Goal: Transaction & Acquisition: Purchase product/service

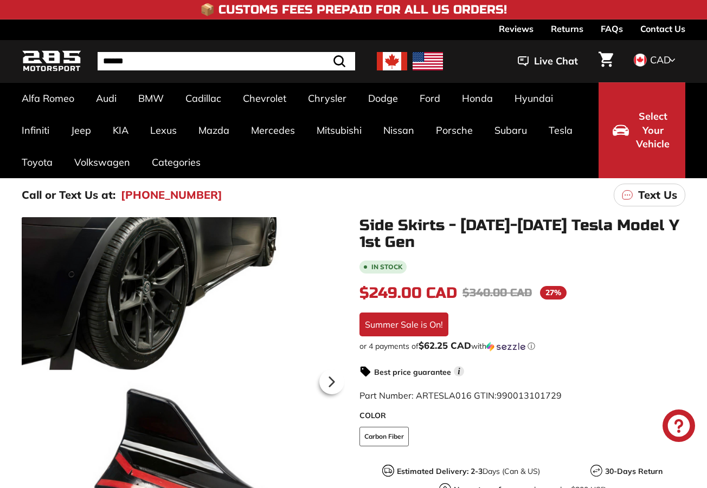
click at [389, 60] on img at bounding box center [392, 61] width 30 height 18
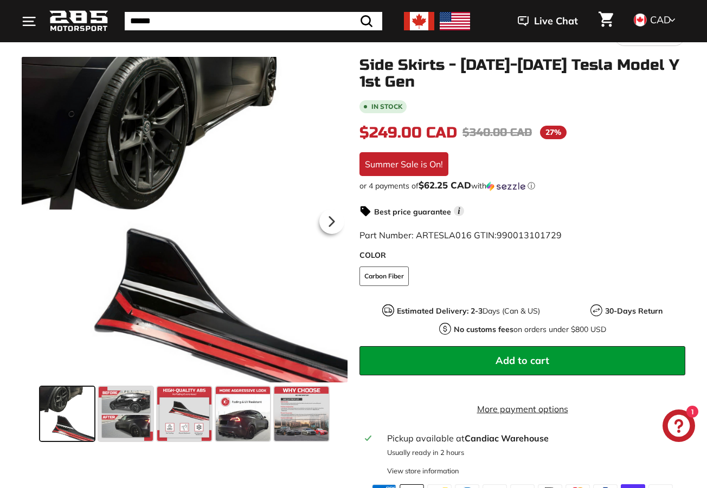
scroll to position [235, 0]
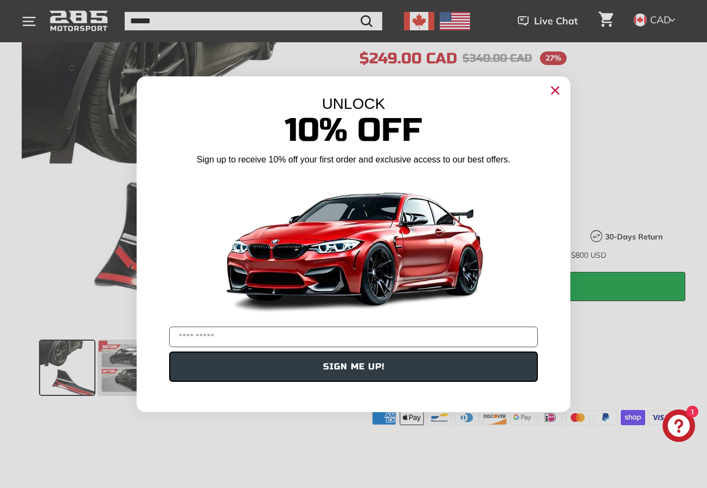
click at [550, 86] on circle "Close dialog" at bounding box center [555, 90] width 16 height 16
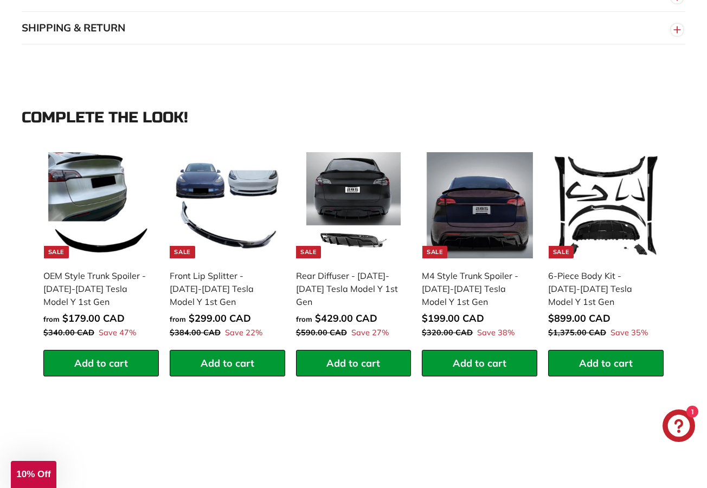
scroll to position [980, 0]
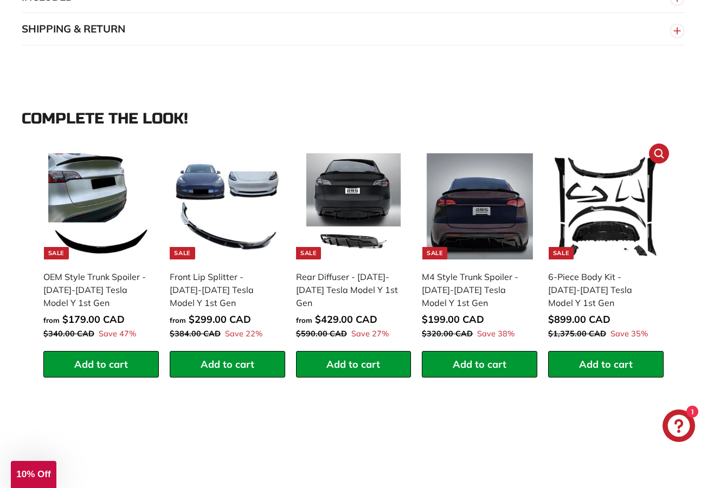
click at [597, 250] on img at bounding box center [606, 206] width 106 height 106
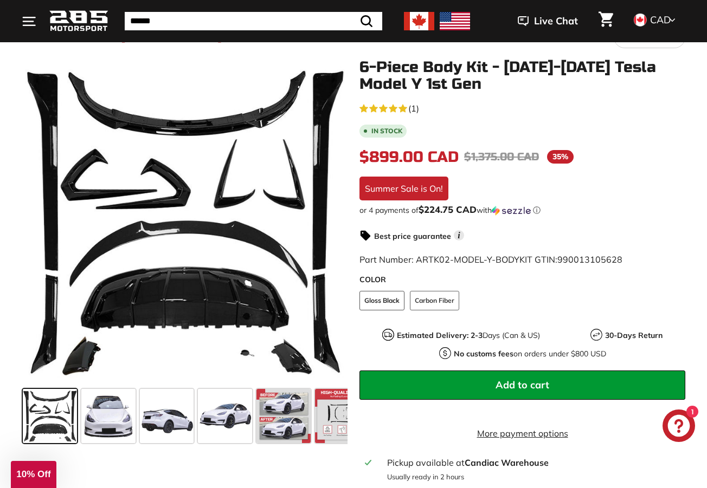
scroll to position [159, 0]
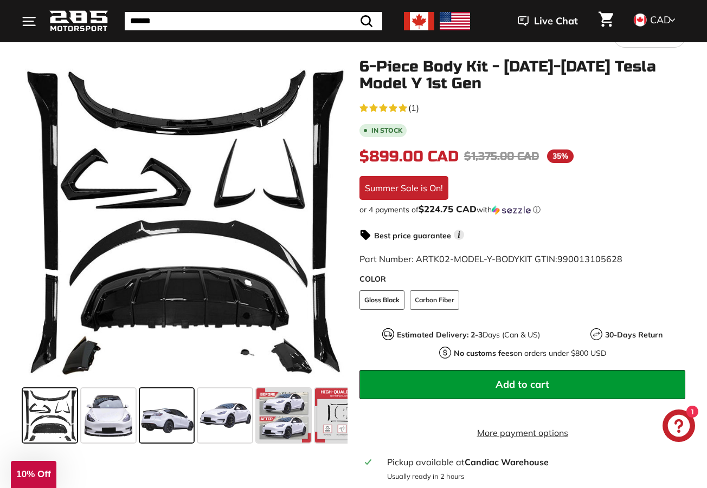
click at [162, 428] on span at bounding box center [167, 416] width 54 height 54
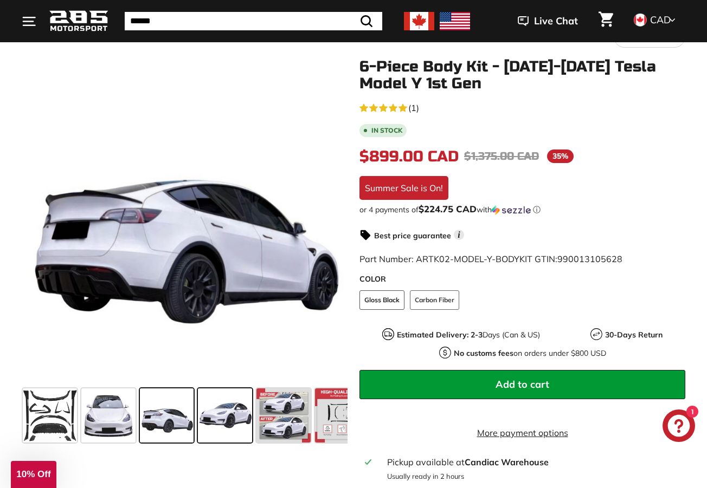
click at [225, 422] on span at bounding box center [225, 416] width 54 height 54
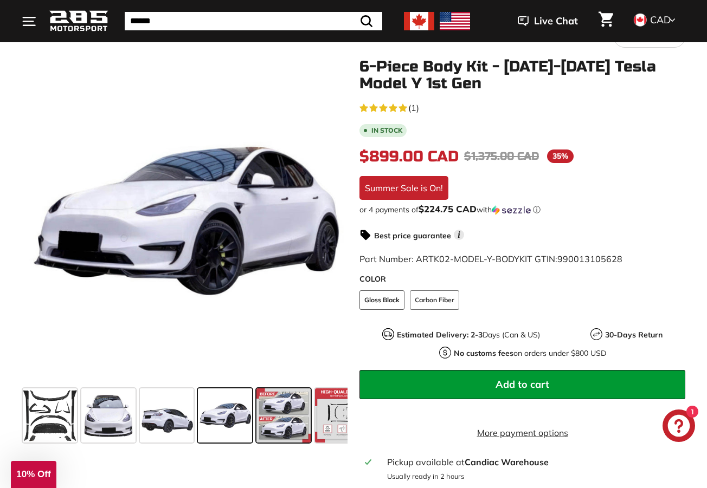
click at [293, 418] on span at bounding box center [283, 416] width 54 height 54
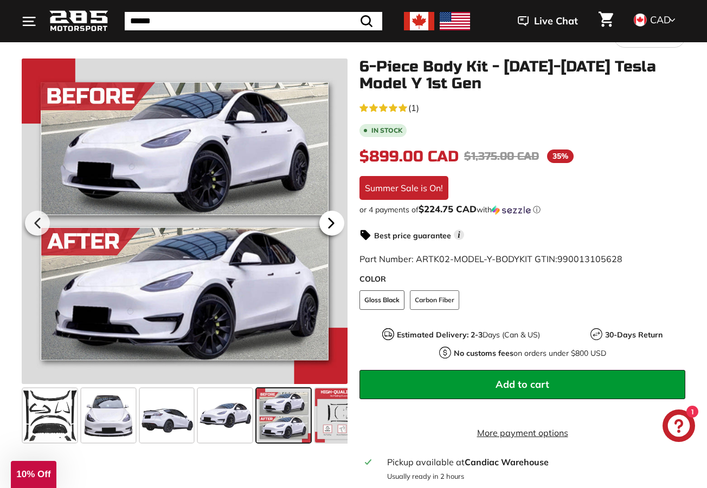
click at [329, 221] on icon at bounding box center [331, 222] width 4 height 9
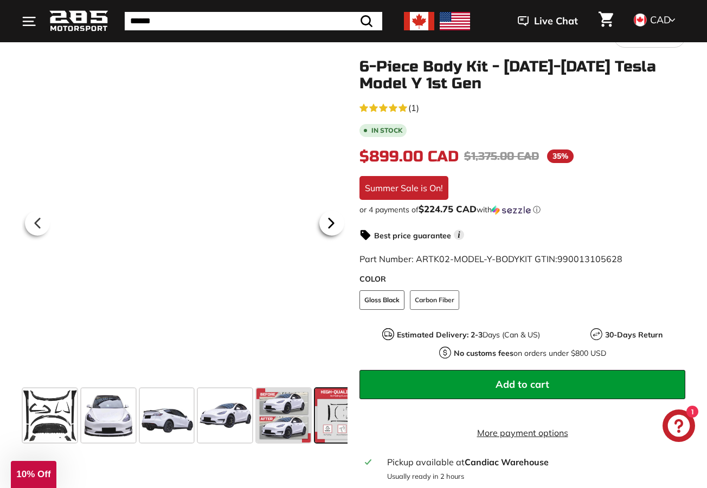
scroll to position [0, 141]
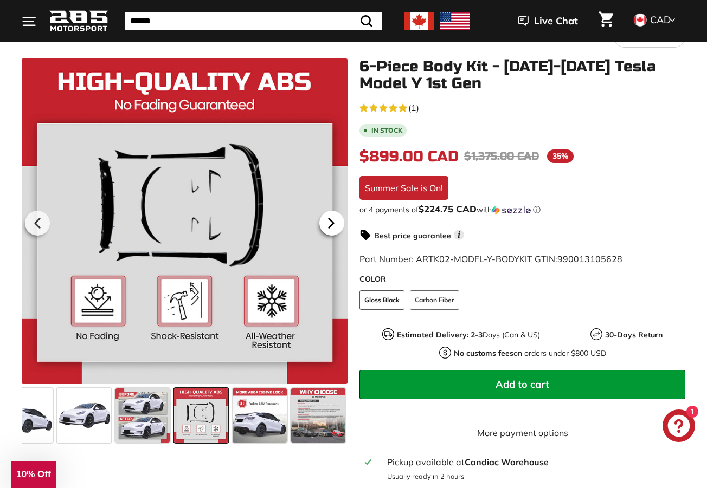
click at [329, 221] on icon at bounding box center [331, 222] width 4 height 9
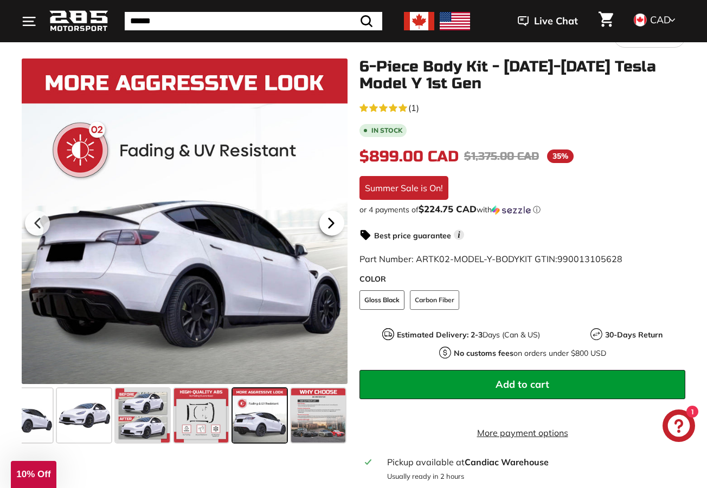
click at [329, 221] on icon at bounding box center [331, 222] width 4 height 9
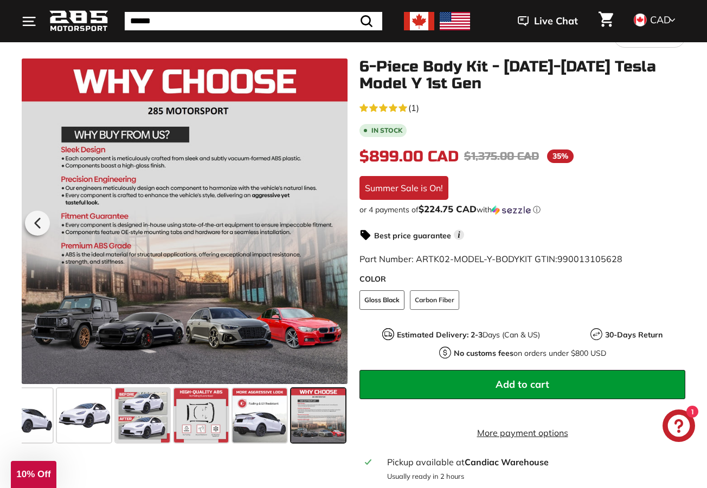
click at [329, 221] on div at bounding box center [185, 222] width 326 height 326
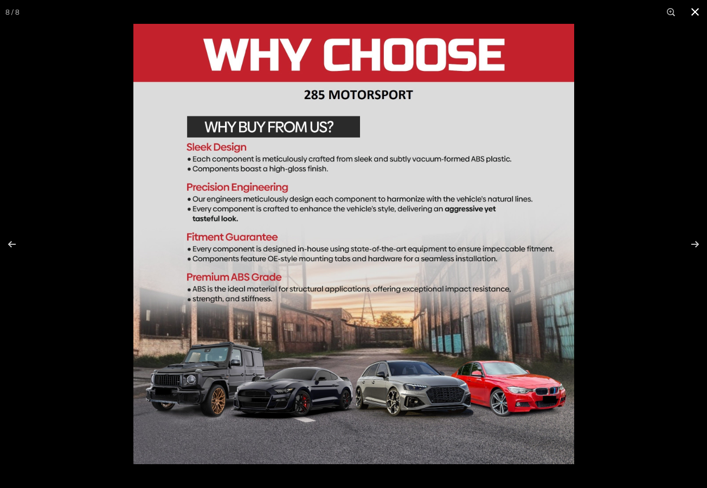
click at [693, 9] on button at bounding box center [695, 12] width 24 height 24
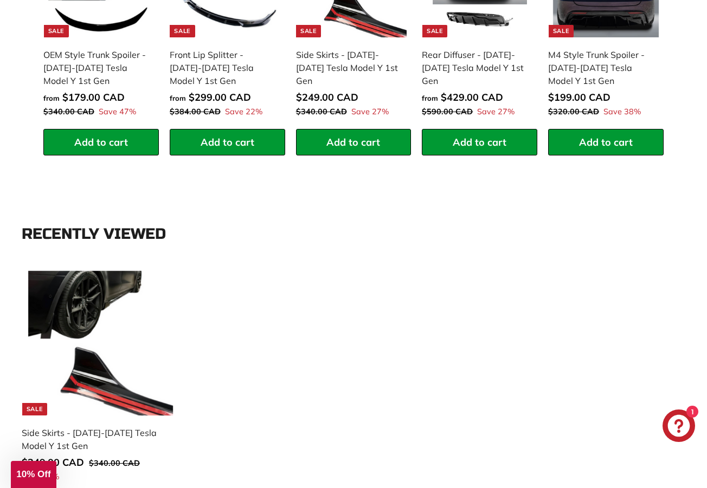
scroll to position [1443, 0]
